Goal: Task Accomplishment & Management: Use online tool/utility

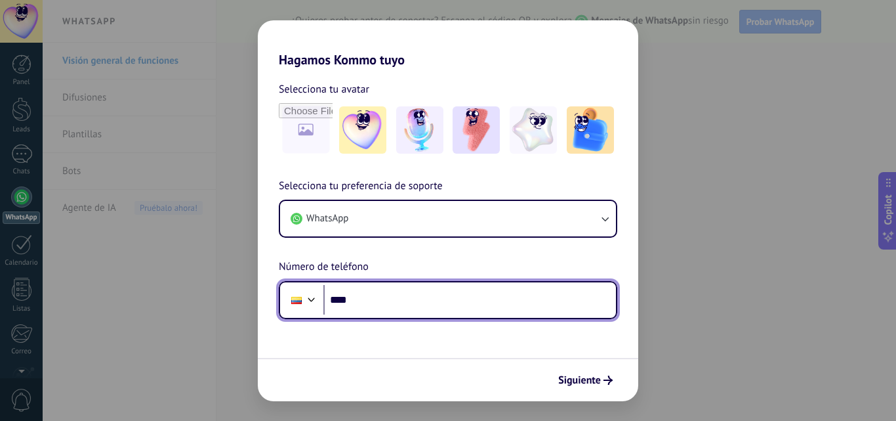
click at [394, 307] on input "****" at bounding box center [469, 300] width 293 height 30
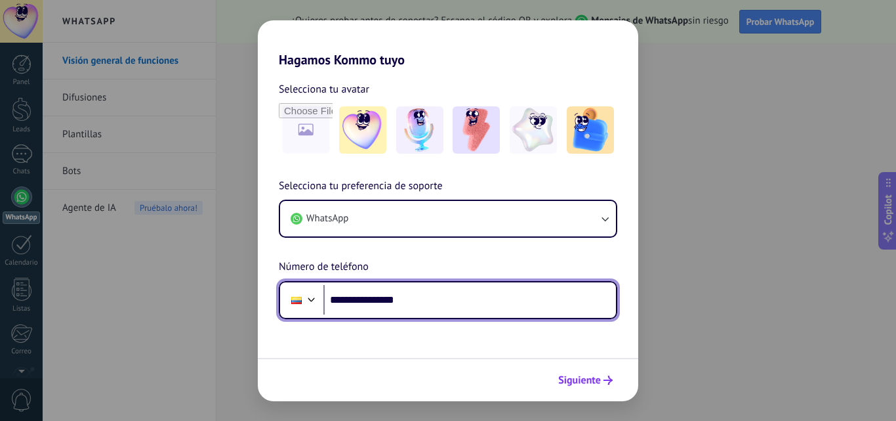
type input "**********"
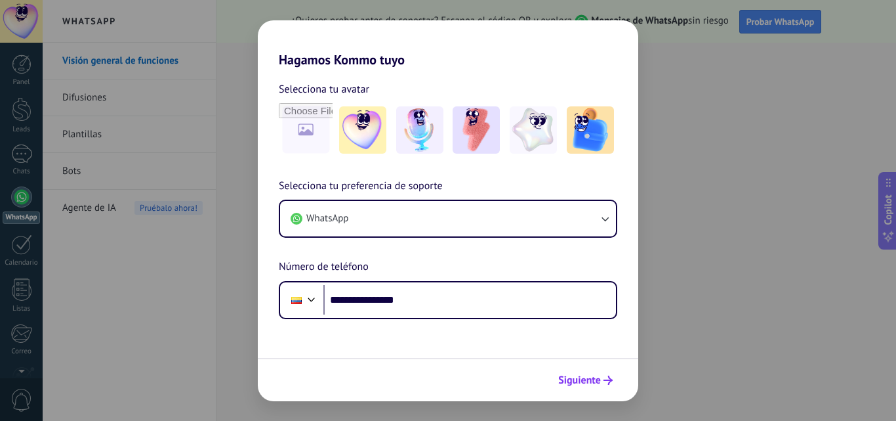
click at [598, 387] on button "Siguiente" at bounding box center [585, 380] width 66 height 22
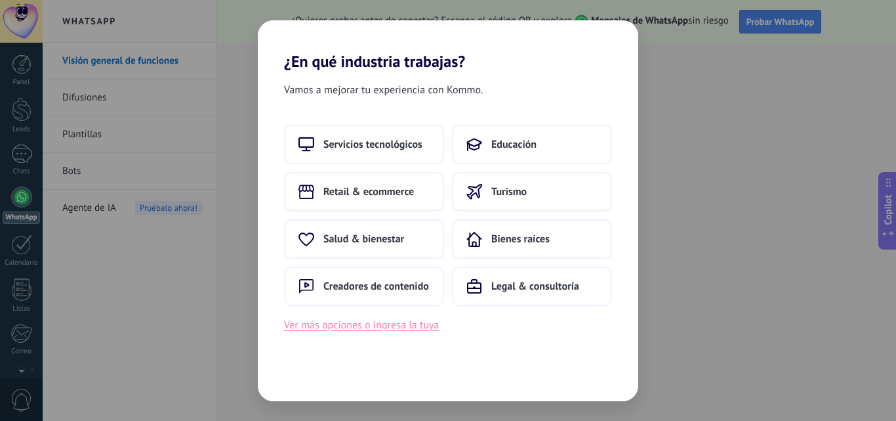
click at [317, 331] on button "Ver más opciones o ingresa la tuya" at bounding box center [361, 324] width 155 height 17
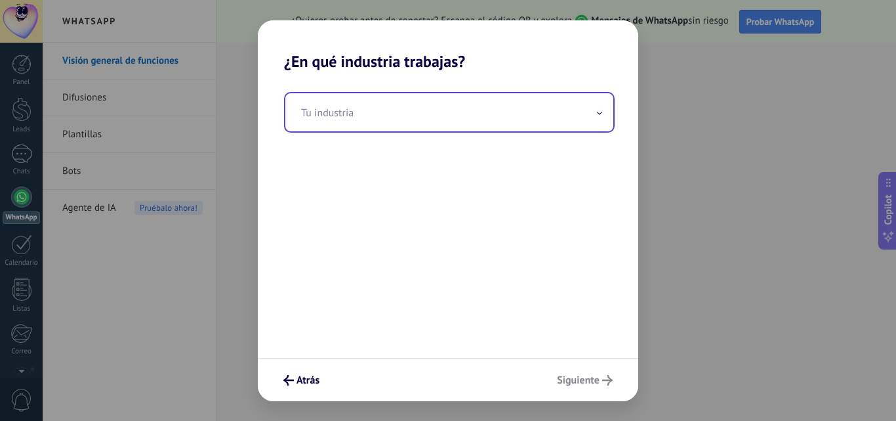
click at [388, 115] on input "text" at bounding box center [449, 112] width 328 height 38
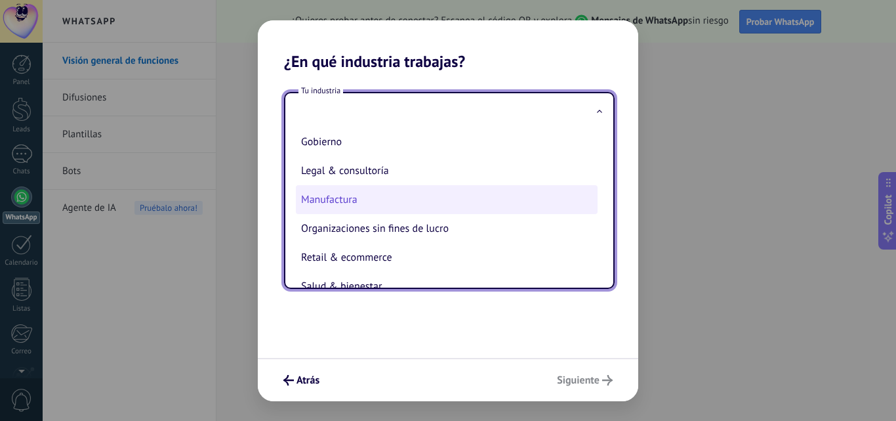
scroll to position [85, 0]
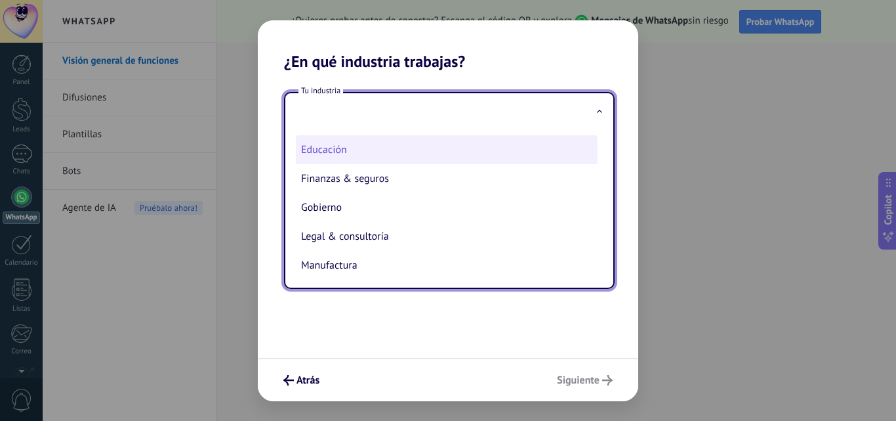
click at [347, 143] on li "Educación" at bounding box center [447, 149] width 302 height 29
type input "*********"
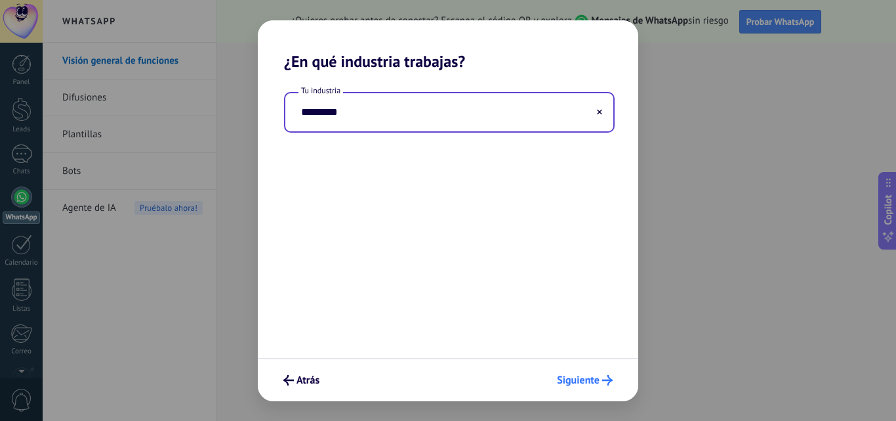
click at [590, 388] on button "Siguiente" at bounding box center [585, 380] width 68 height 22
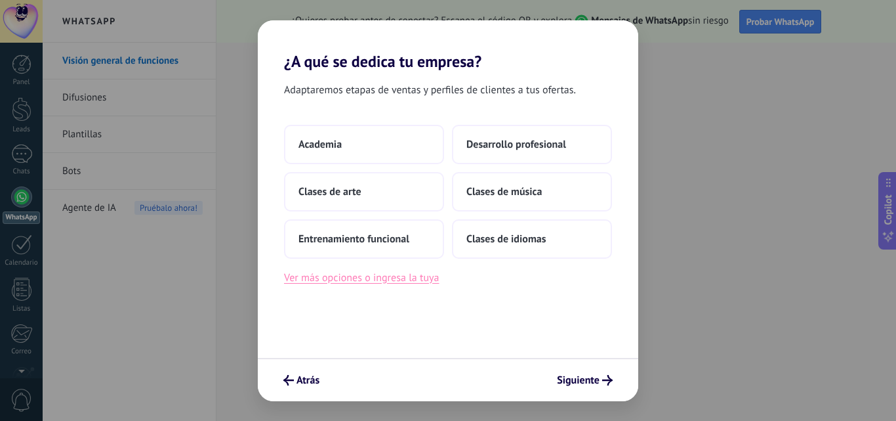
click at [333, 273] on button "Ver más opciones o ingresa la tuya" at bounding box center [361, 277] width 155 height 17
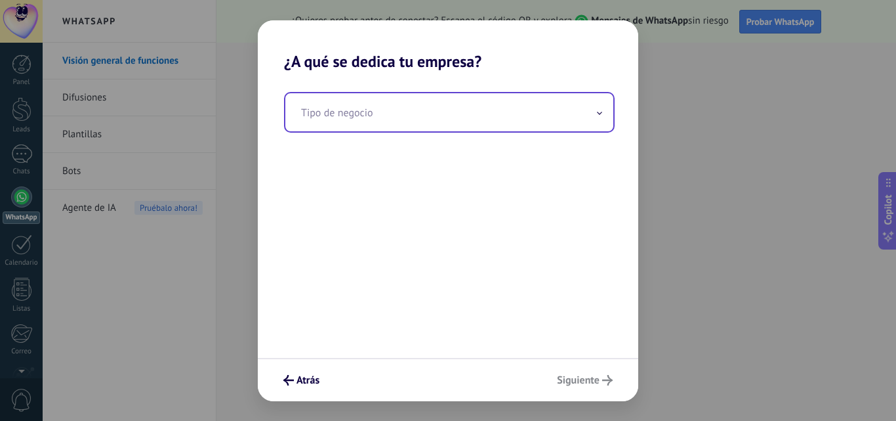
click at [440, 115] on input "text" at bounding box center [449, 112] width 328 height 38
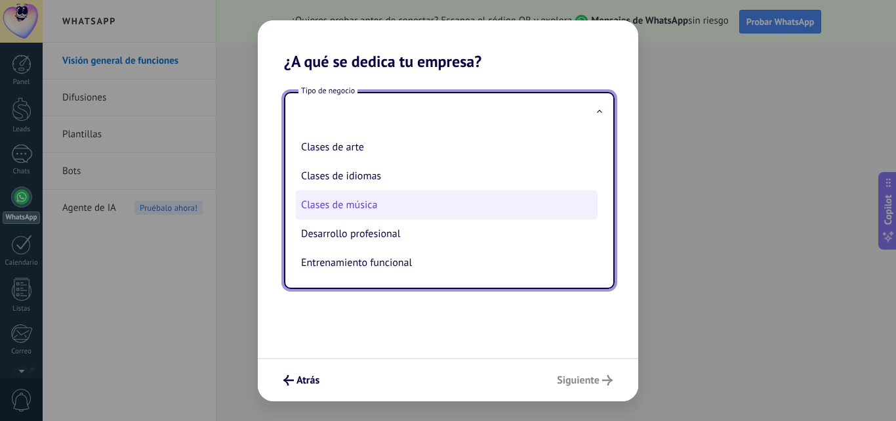
scroll to position [0, 0]
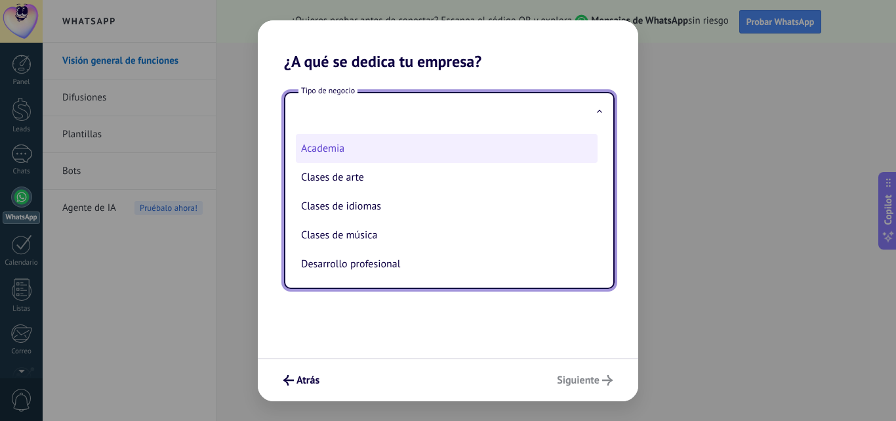
click at [423, 159] on li "Academia" at bounding box center [447, 148] width 302 height 29
type input "********"
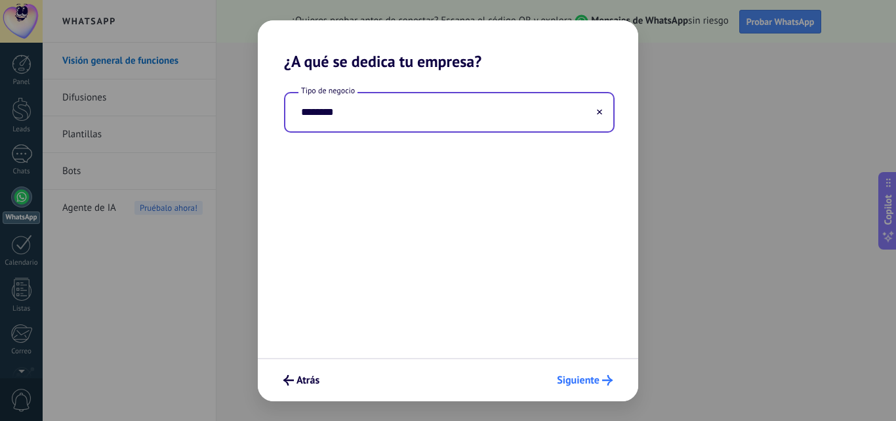
click at [567, 379] on span "Siguiente" at bounding box center [578, 379] width 43 height 9
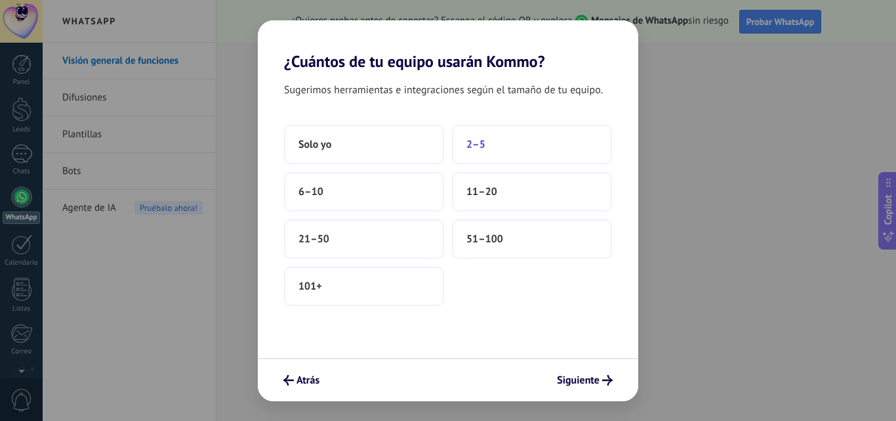
click at [478, 150] on span "2–5" at bounding box center [476, 144] width 19 height 13
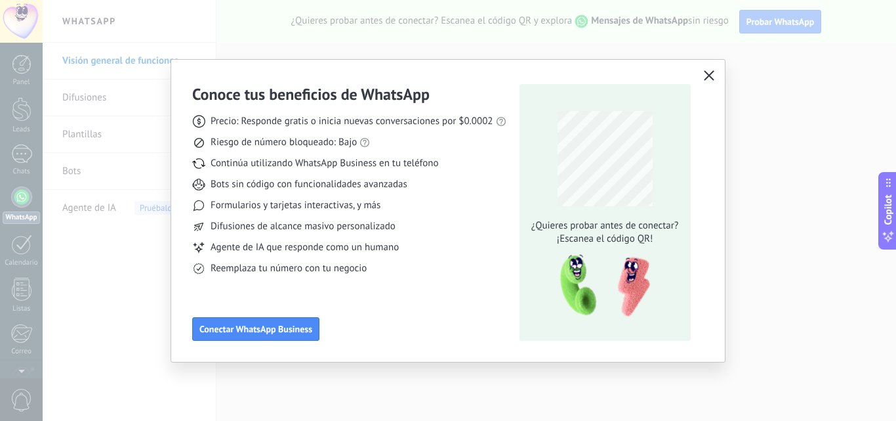
click at [704, 73] on icon "button" at bounding box center [709, 75] width 10 height 10
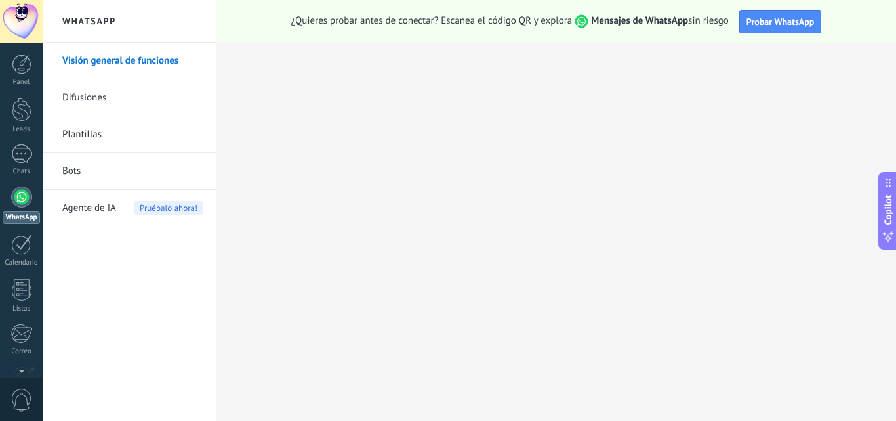
scroll to position [125, 0]
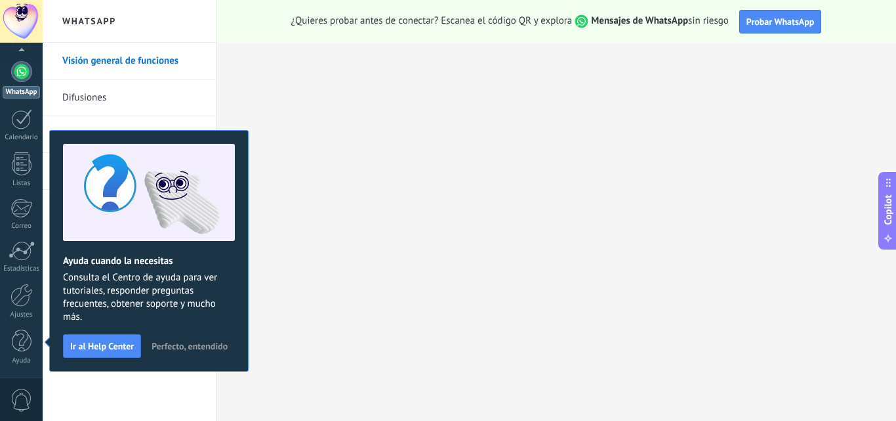
click at [28, 70] on div at bounding box center [21, 71] width 21 height 21
click at [131, 84] on link "Difusiones" at bounding box center [132, 97] width 140 height 37
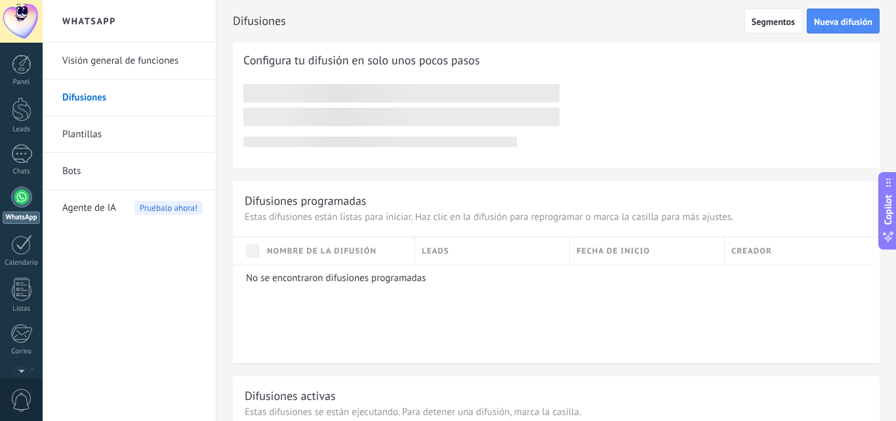
click at [106, 133] on link "Plantillas" at bounding box center [132, 134] width 140 height 37
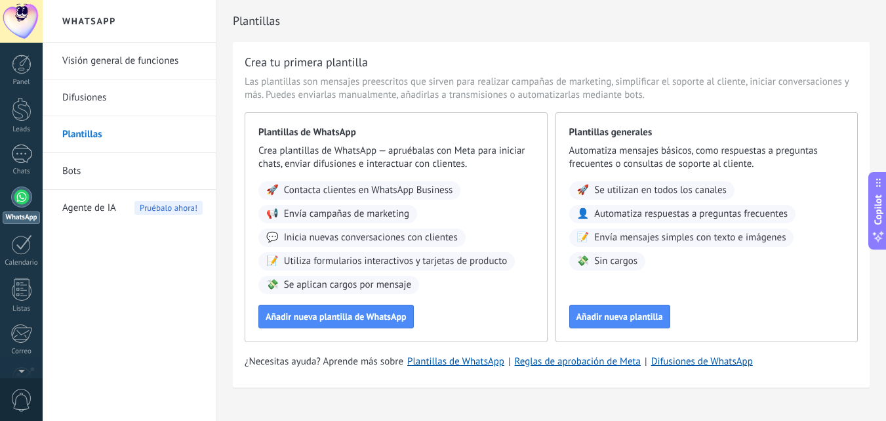
click at [102, 96] on link "Difusiones" at bounding box center [132, 97] width 140 height 37
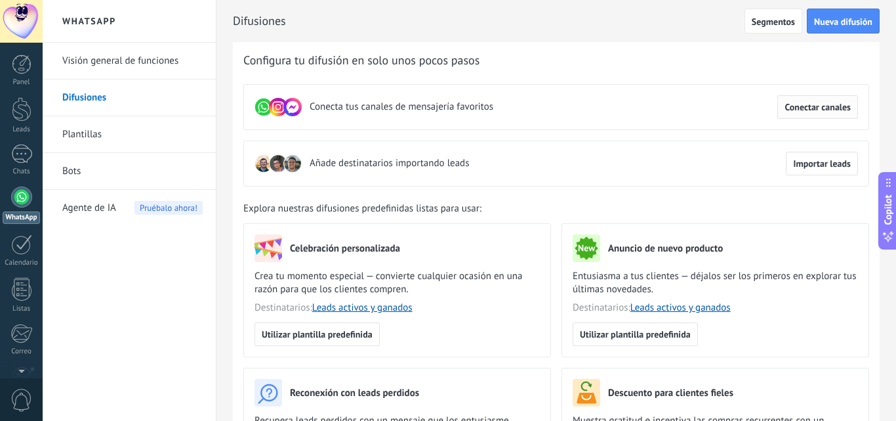
click at [798, 107] on span "Conectar canales" at bounding box center [818, 106] width 66 height 9
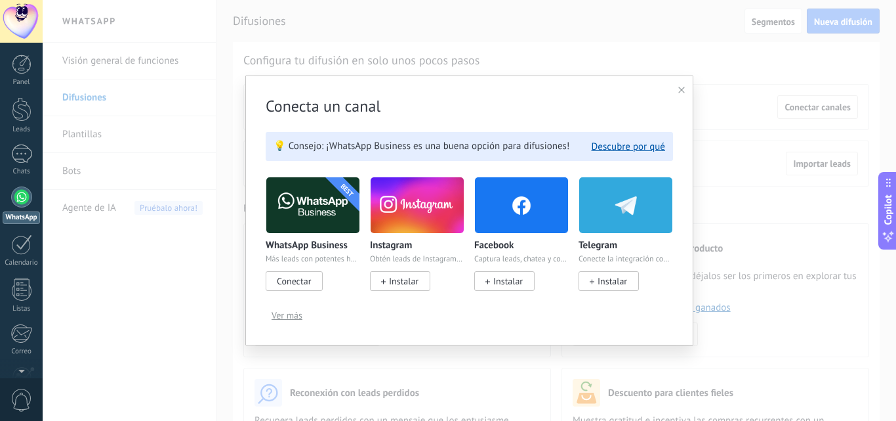
click at [293, 285] on span "Conectar" at bounding box center [294, 281] width 34 height 12
click at [688, 91] on div "Conecta un canal 💡 Consejo: ¡WhatsApp Business es una buena opción para difusio…" at bounding box center [469, 210] width 448 height 270
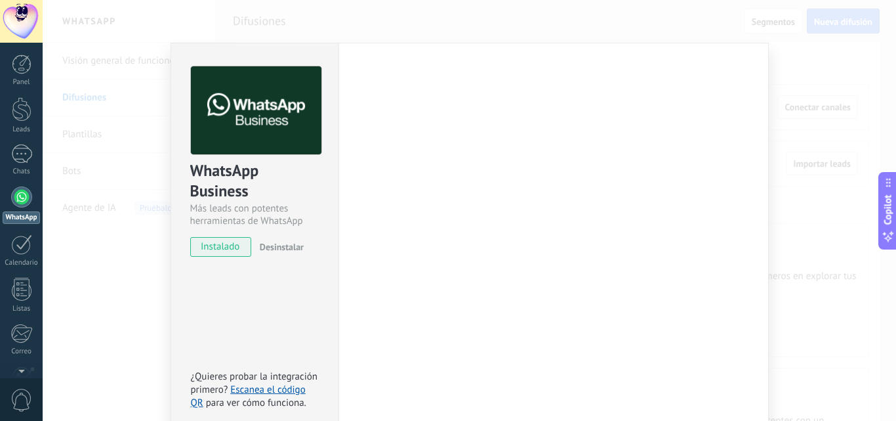
click at [680, 87] on div "Configuraciones Autorizaciones This tab logs the users who have granted integra…" at bounding box center [554, 238] width 430 height 390
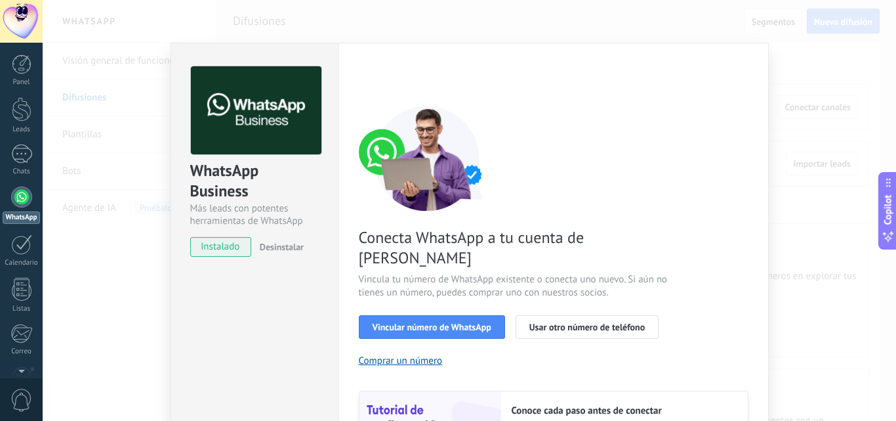
scroll to position [66, 0]
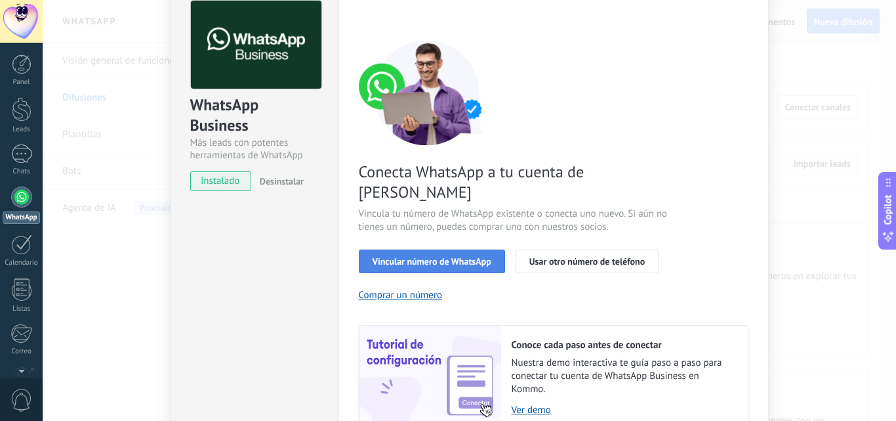
click at [481, 257] on span "Vincular número de WhatsApp" at bounding box center [432, 261] width 119 height 9
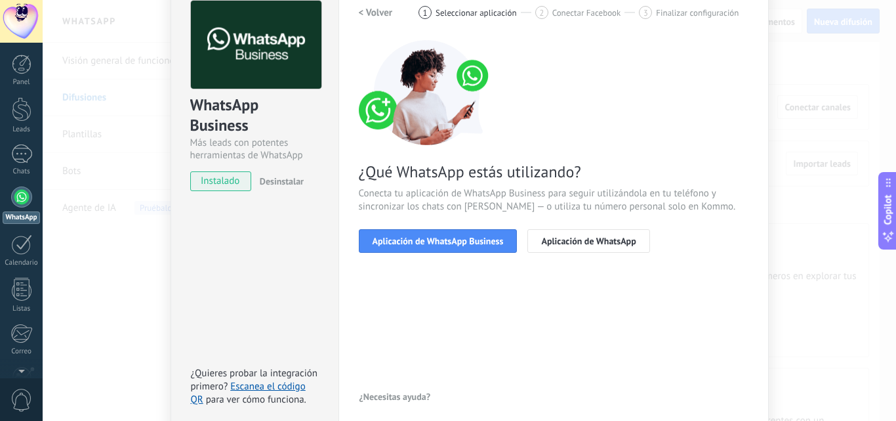
click at [481, 243] on span "Aplicación de WhatsApp Business" at bounding box center [438, 240] width 131 height 9
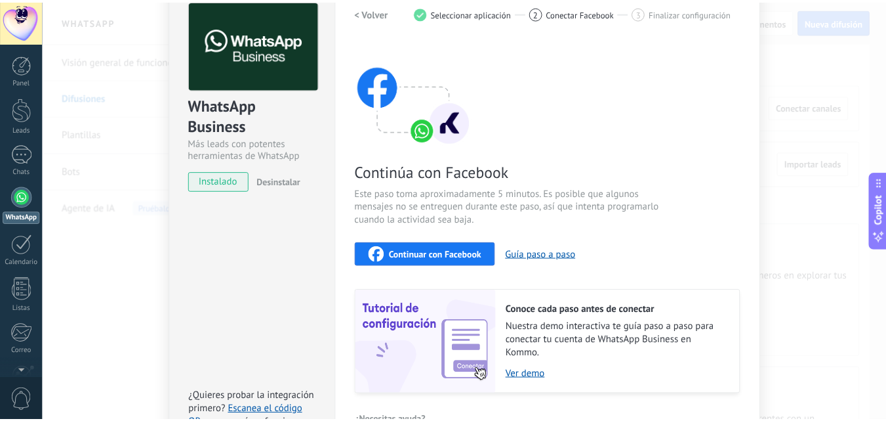
scroll to position [0, 0]
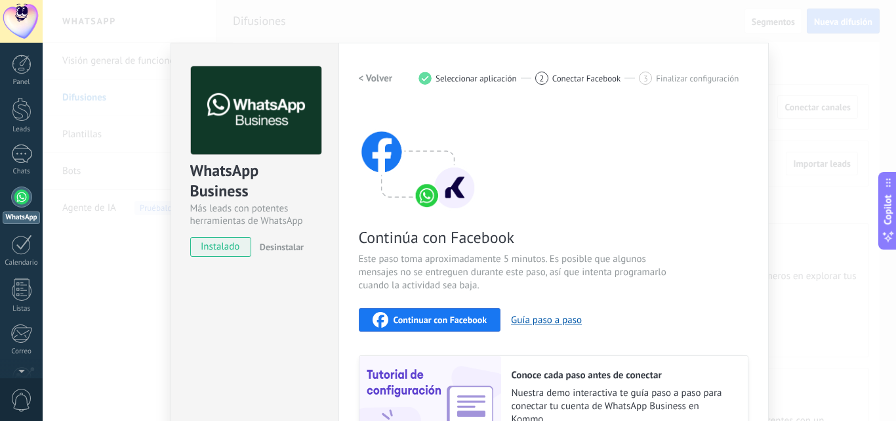
click at [768, 83] on div "WhatsApp Business Más leads con potentes herramientas de WhatsApp instalado Des…" at bounding box center [470, 210] width 854 height 421
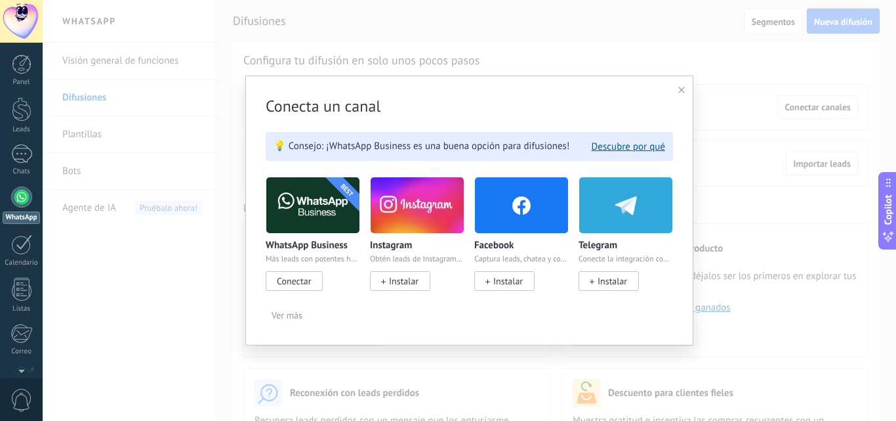
click at [685, 91] on div "Conecta un canal 💡 Consejo: ¡WhatsApp Business es una buena opción para difusio…" at bounding box center [469, 210] width 448 height 270
click at [682, 91] on icon at bounding box center [681, 90] width 7 height 7
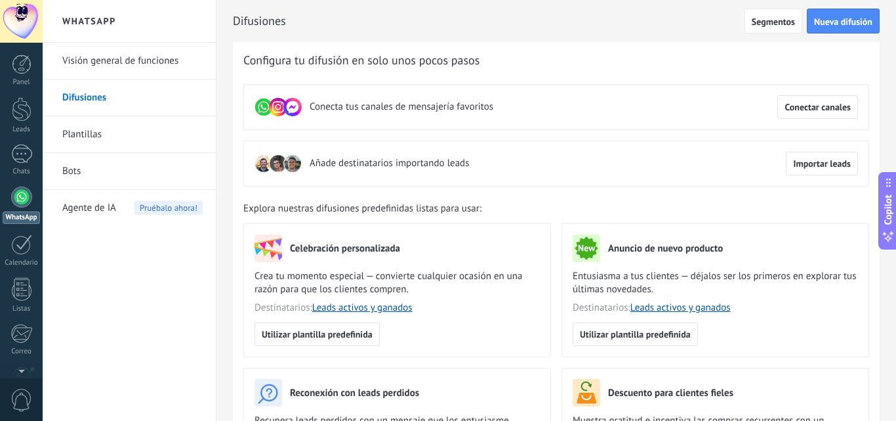
click at [100, 135] on link "Plantillas" at bounding box center [132, 134] width 140 height 37
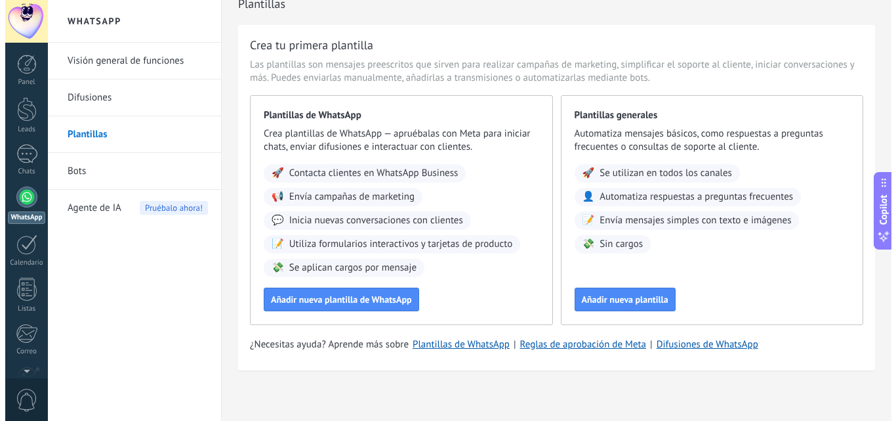
scroll to position [22, 0]
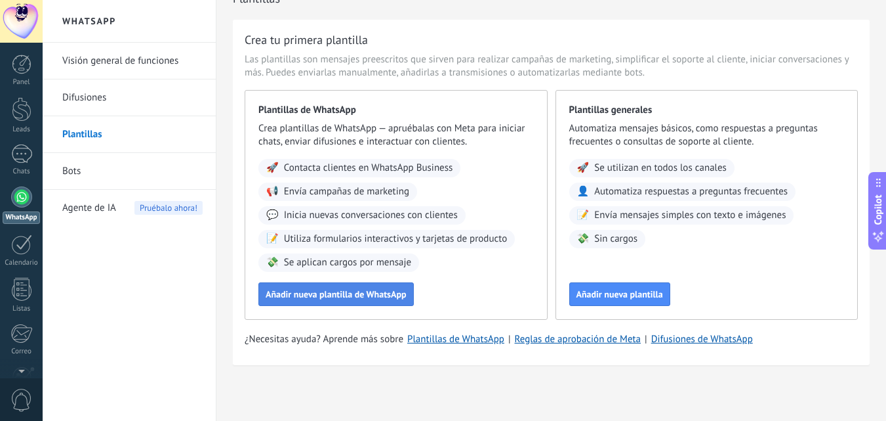
click at [357, 292] on span "Añadir nueva plantilla de WhatsApp" at bounding box center [336, 293] width 141 height 9
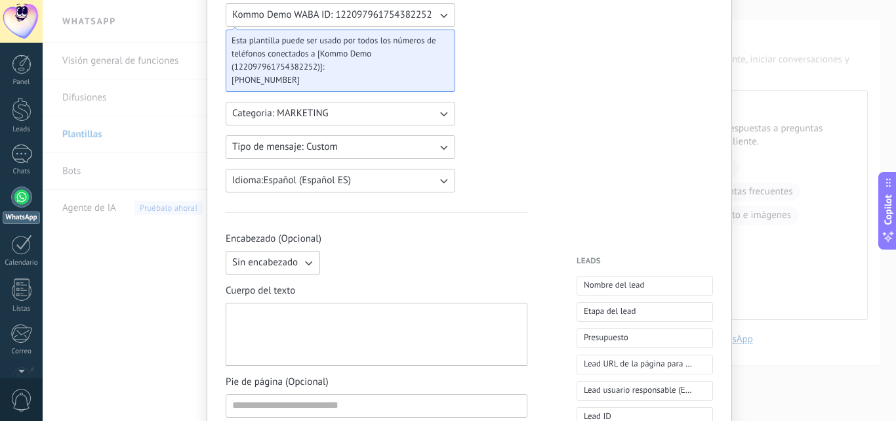
scroll to position [0, 0]
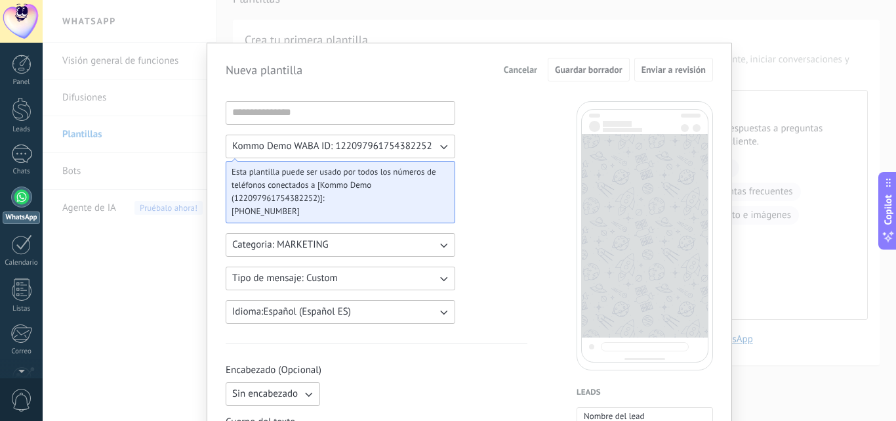
click at [799, 57] on div "Nueva plantilla Cancelar Guardar borrador Enviar a revisión Kommo Demo WABA ID:…" at bounding box center [470, 210] width 854 height 421
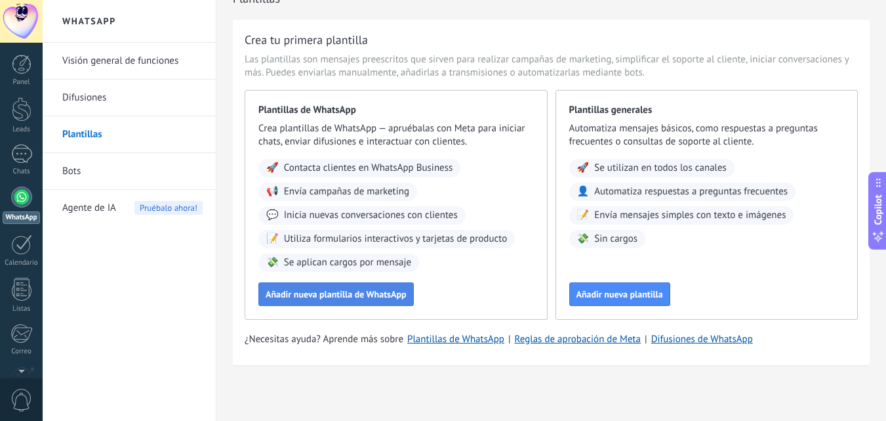
click at [410, 299] on button "Añadir nueva plantilla de WhatsApp" at bounding box center [337, 294] width 156 height 24
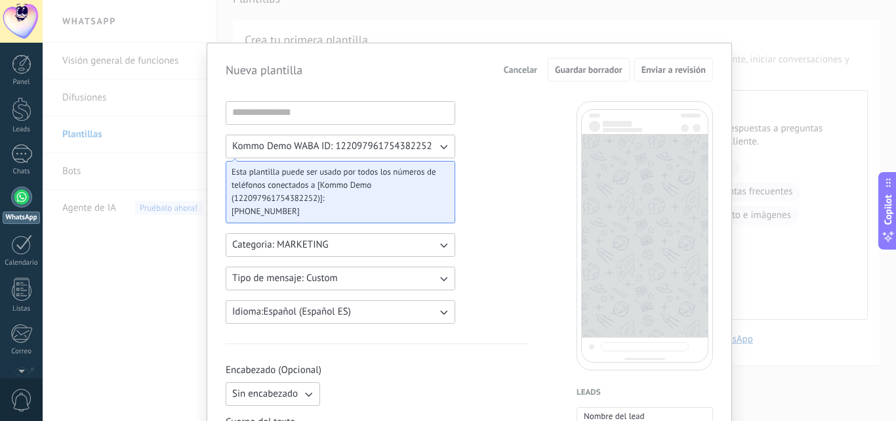
click at [526, 67] on span "Cancelar" at bounding box center [520, 69] width 33 height 9
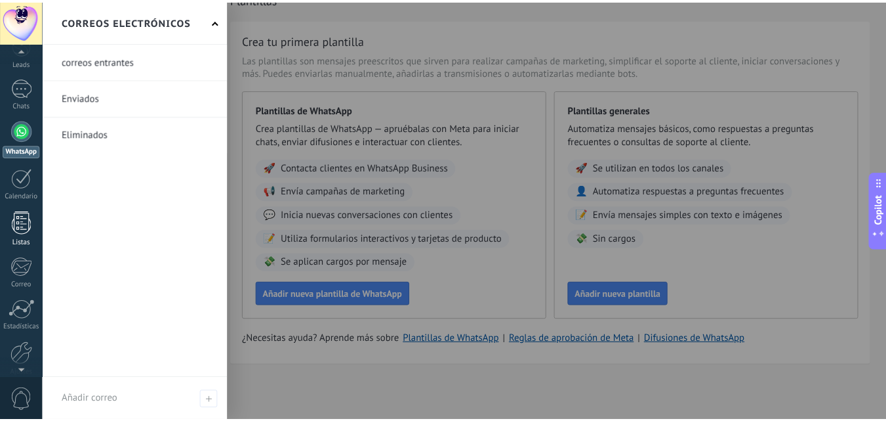
scroll to position [125, 0]
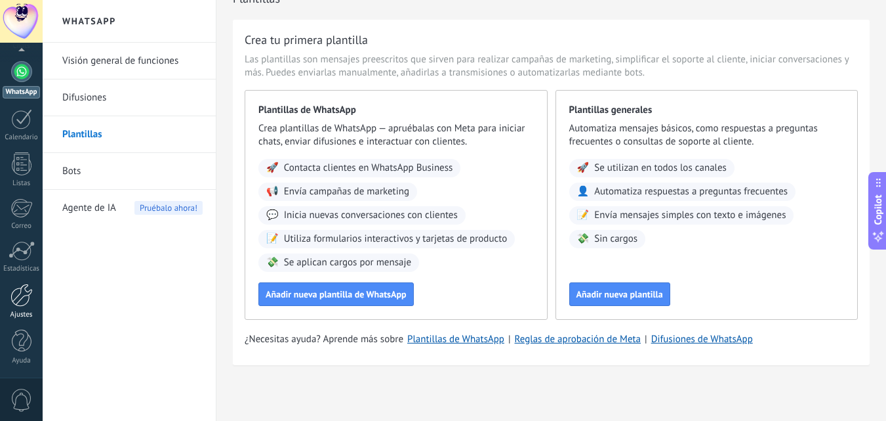
click at [25, 299] on div at bounding box center [21, 294] width 22 height 23
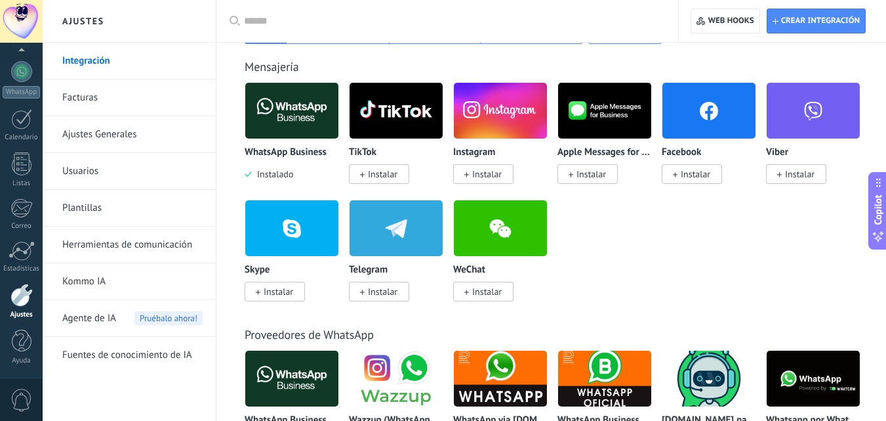
scroll to position [262, 0]
